Goal: Find specific page/section: Find specific page/section

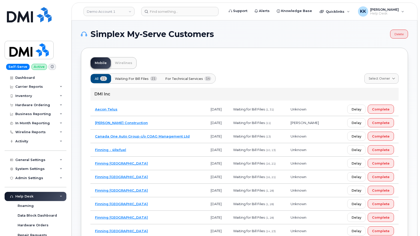
click at [193, 78] on span "For Technical Services" at bounding box center [184, 78] width 38 height 5
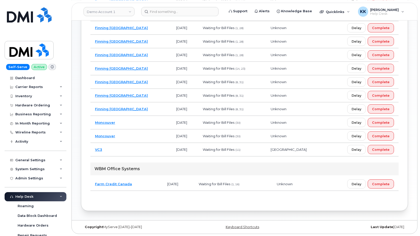
scroll to position [123, 0]
click at [135, 150] on td "VC3" at bounding box center [130, 150] width 81 height 14
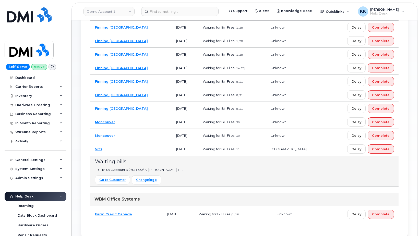
click at [135, 150] on td "VC3" at bounding box center [130, 150] width 81 height 14
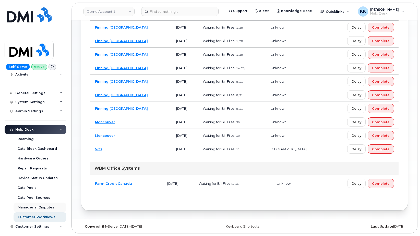
scroll to position [81, 0]
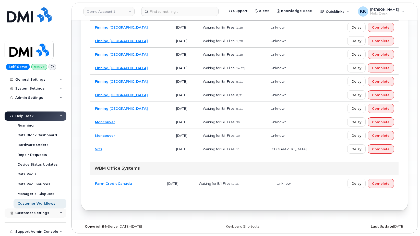
click at [33, 214] on span "Customer Settings" at bounding box center [32, 213] width 34 height 4
click at [34, 212] on span "Customer Settings" at bounding box center [32, 213] width 34 height 4
click at [39, 232] on div "Support Admin Console" at bounding box center [36, 232] width 43 height 4
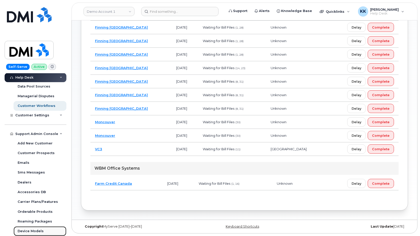
click at [34, 232] on div "Device Models" at bounding box center [31, 231] width 26 height 5
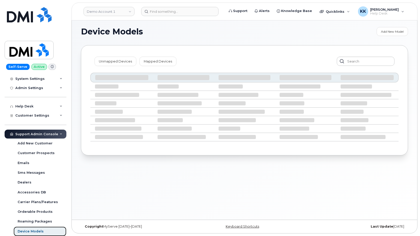
scroll to position [90, 0]
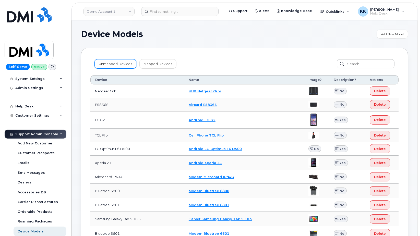
click at [114, 64] on link "Unmapped Devices" at bounding box center [116, 63] width 42 height 9
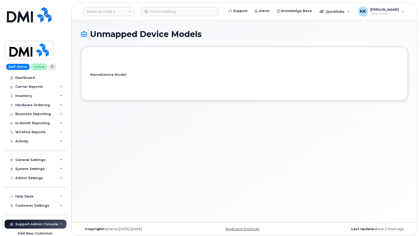
select select "25"
